Goal: Information Seeking & Learning: Learn about a topic

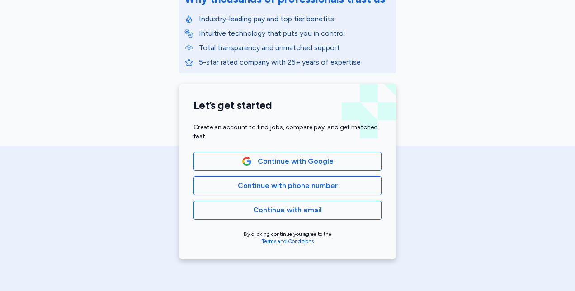
scroll to position [137, 0]
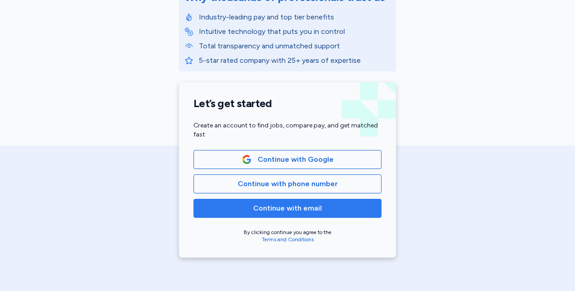
click at [339, 212] on span "Continue with email" at bounding box center [287, 208] width 173 height 11
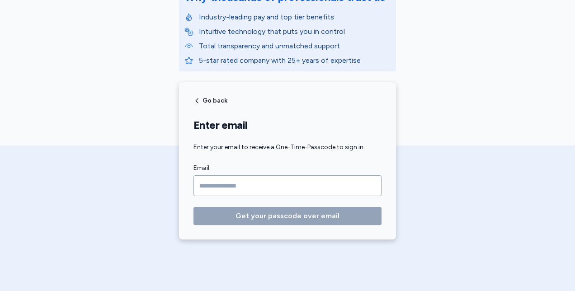
click at [283, 186] on input "Email" at bounding box center [287, 185] width 188 height 21
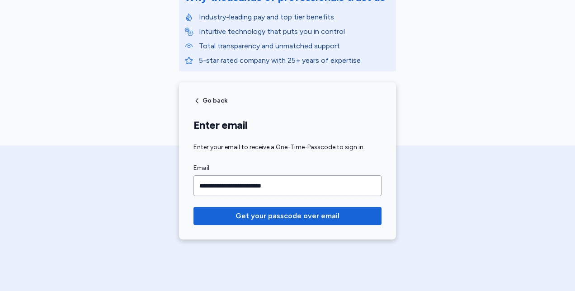
type input "**********"
click at [193, 207] on button "Get your passcode over email" at bounding box center [287, 216] width 188 height 18
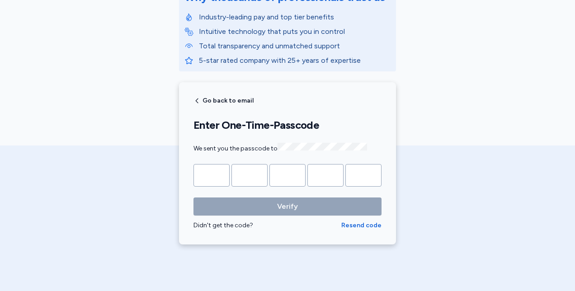
type input "*"
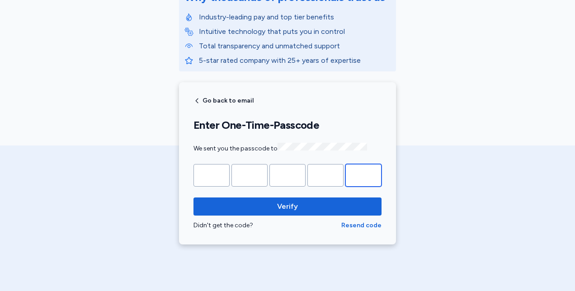
type input "*"
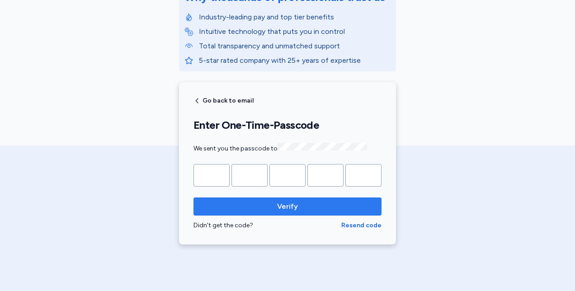
click at [292, 201] on span "Verify" at bounding box center [287, 206] width 21 height 11
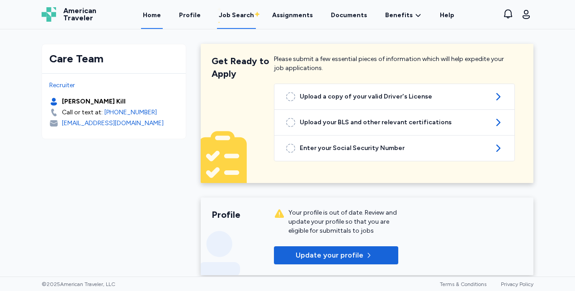
click at [244, 12] on div "Job Search" at bounding box center [236, 15] width 35 height 9
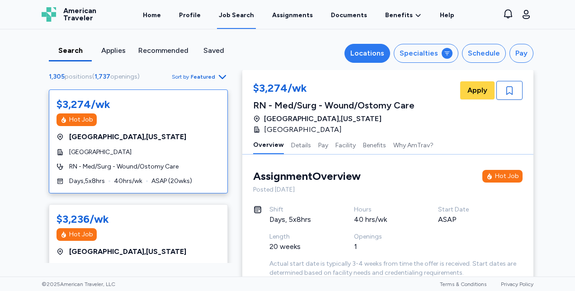
click at [377, 54] on div "Locations" at bounding box center [367, 53] width 34 height 11
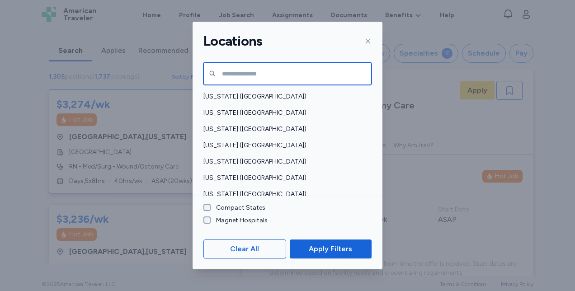
click at [285, 69] on input "text" at bounding box center [287, 73] width 168 height 23
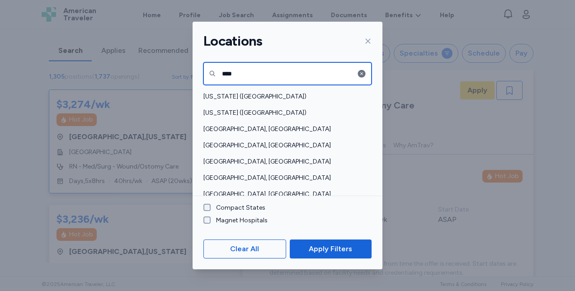
type input "****"
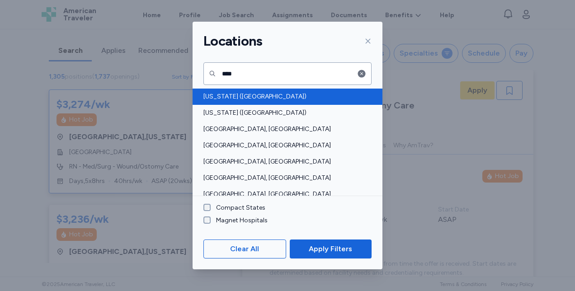
click at [224, 93] on span "[US_STATE] ([GEOGRAPHIC_DATA])" at bounding box center [284, 96] width 163 height 9
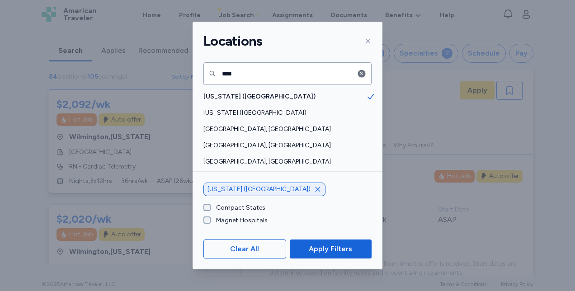
click at [221, 187] on span "[US_STATE] ([GEOGRAPHIC_DATA])" at bounding box center [259, 189] width 103 height 9
click at [319, 241] on button "Apply Filters" at bounding box center [331, 249] width 82 height 19
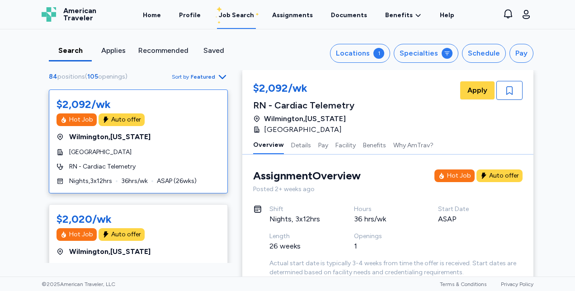
click at [322, 117] on span "[GEOGRAPHIC_DATA] , [US_STATE]" at bounding box center [305, 118] width 82 height 11
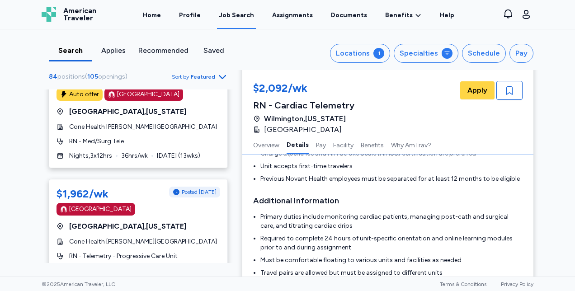
scroll to position [5500, 0]
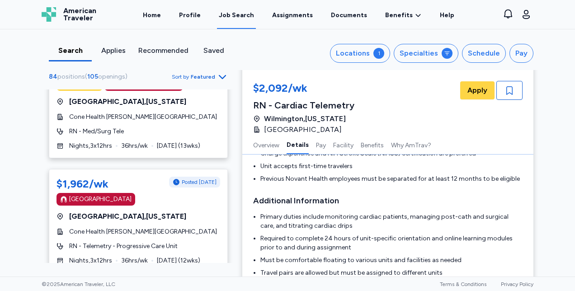
click at [217, 284] on icon "Go to next 50 jobs" at bounding box center [222, 289] width 11 height 11
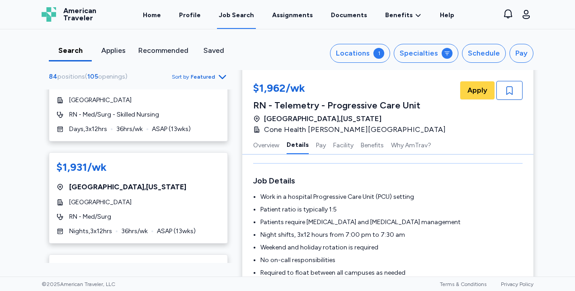
scroll to position [269, 0]
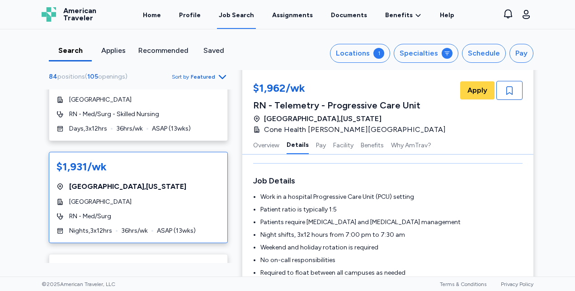
click at [97, 186] on span "[GEOGRAPHIC_DATA] , [US_STATE]" at bounding box center [127, 186] width 117 height 11
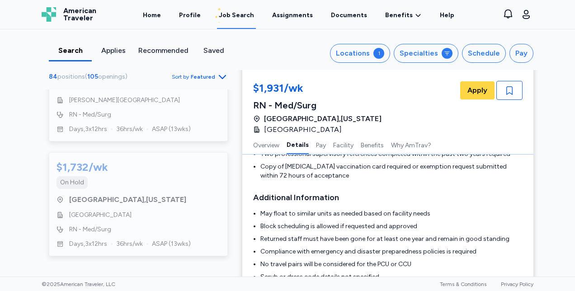
scroll to position [3514, 0]
